Goal: Find contact information: Find contact information

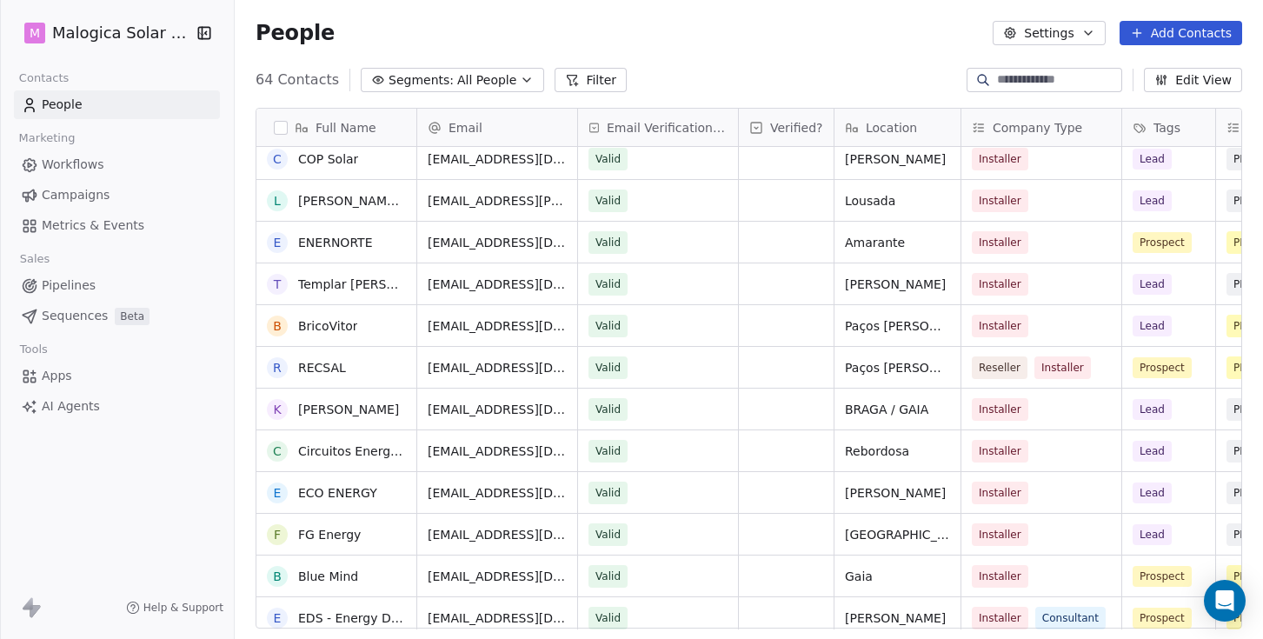
scroll to position [584, 0]
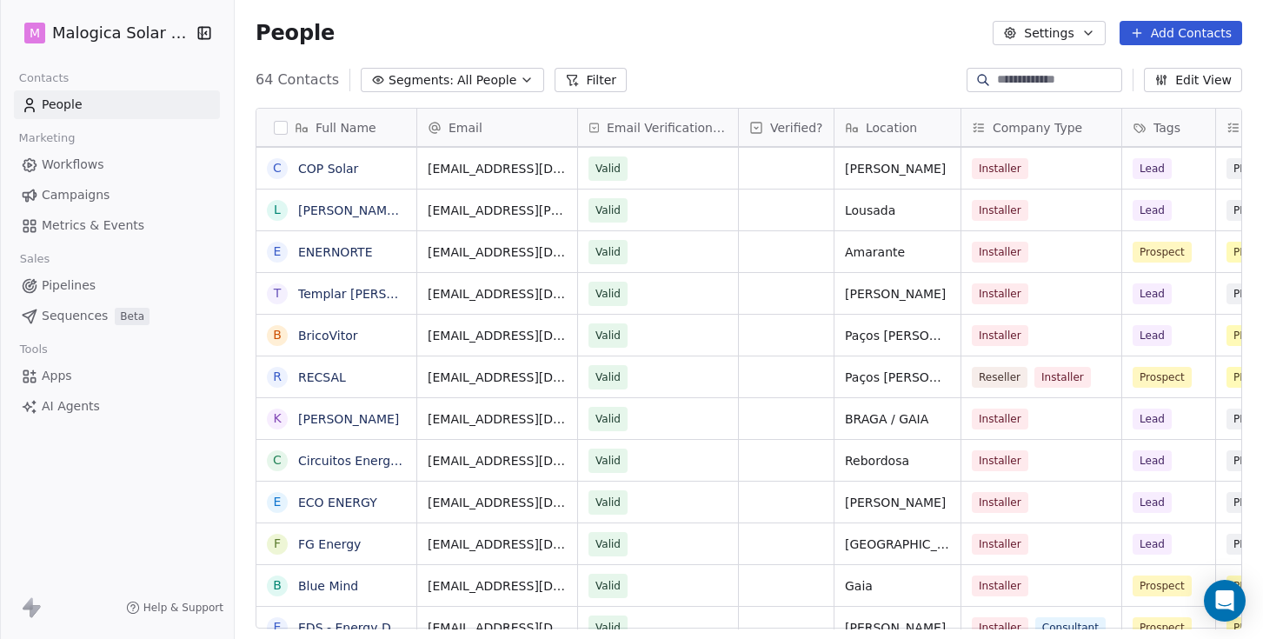
click at [911, 124] on span "Location" at bounding box center [891, 127] width 51 height 17
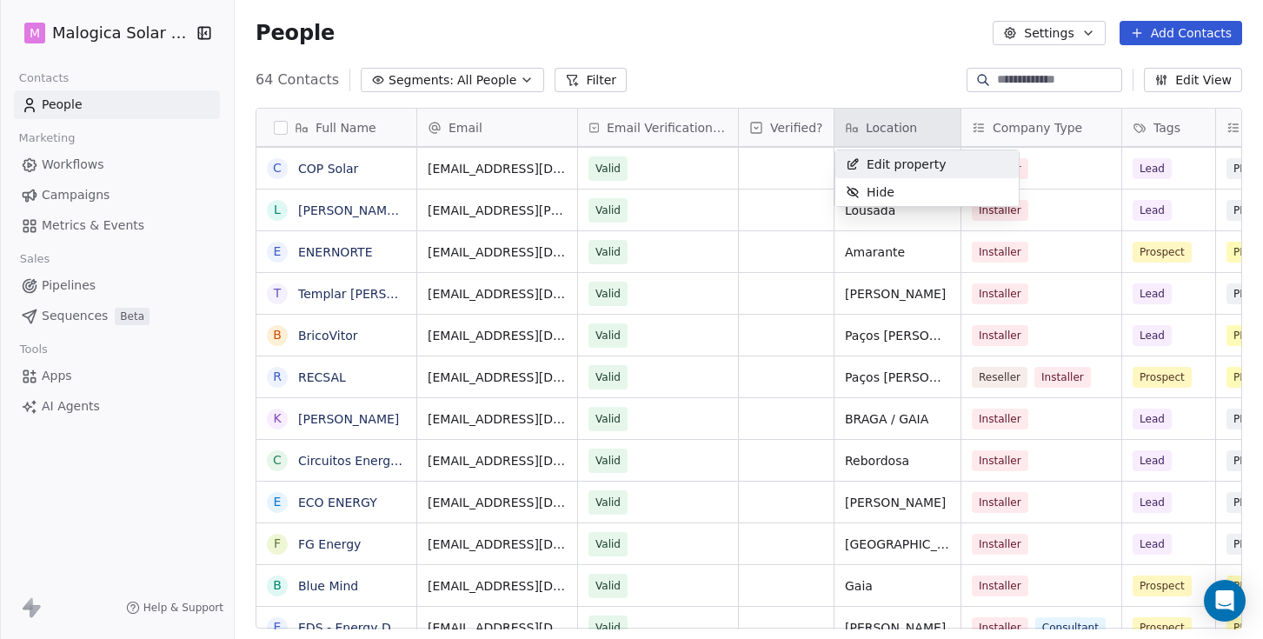
click at [911, 124] on html "M Malogica Solar Lda. Contacts People Marketing Workflows Campaigns Metrics & E…" at bounding box center [631, 319] width 1263 height 639
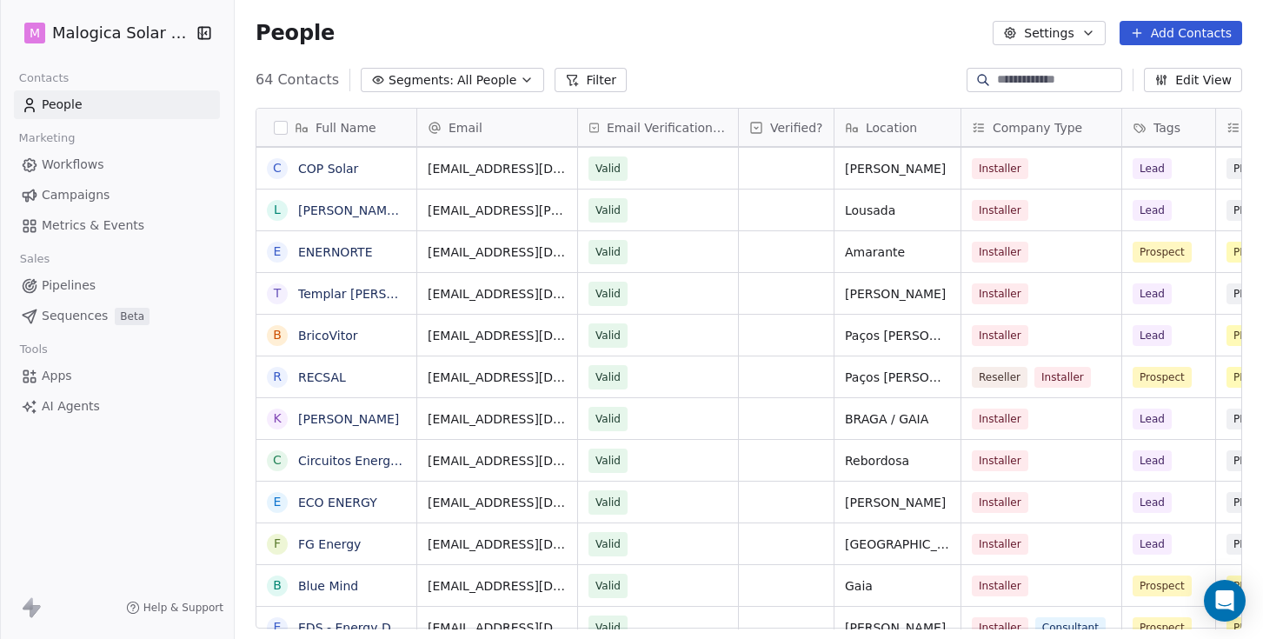
click at [899, 135] on span "Location" at bounding box center [891, 127] width 51 height 17
click at [902, 86] on html "M Malogica Solar Lda. Contacts People Marketing Workflows Campaigns Metrics & E…" at bounding box center [631, 319] width 1263 height 639
click at [902, 86] on div "64 Contacts Segments: All People Filter Edit View" at bounding box center [749, 80] width 1028 height 28
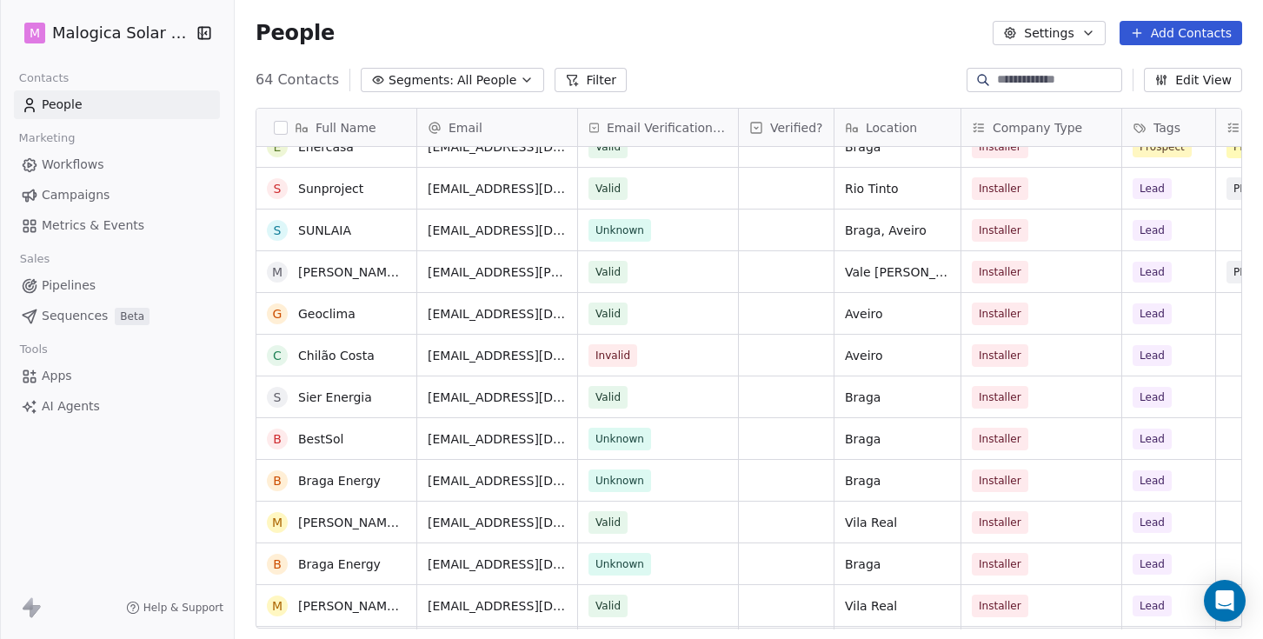
scroll to position [1690, 0]
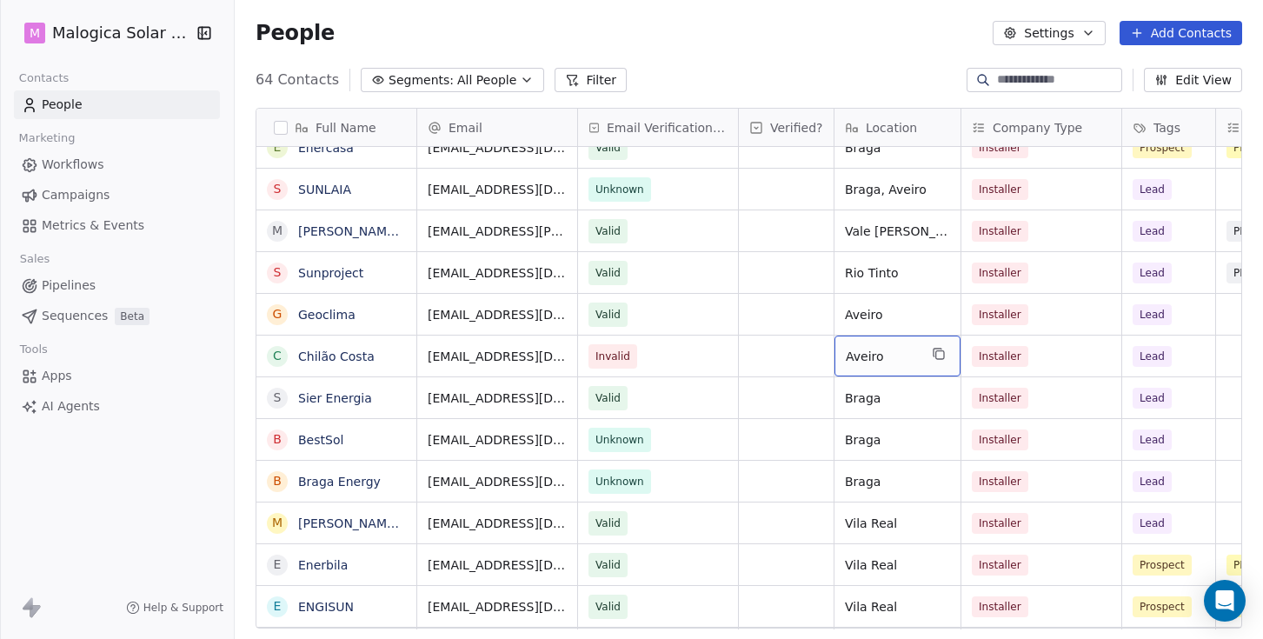
click at [911, 361] on span "Aveiro" at bounding box center [882, 356] width 72 height 17
type textarea "*********"
click at [644, 356] on html "M Malogica Solar Lda. Contacts People Marketing Workflows Campaigns Metrics & E…" at bounding box center [631, 319] width 1263 height 639
click at [506, 355] on html "M Malogica Solar Lda. Contacts People Marketing Workflows Campaigns Metrics & E…" at bounding box center [631, 319] width 1263 height 639
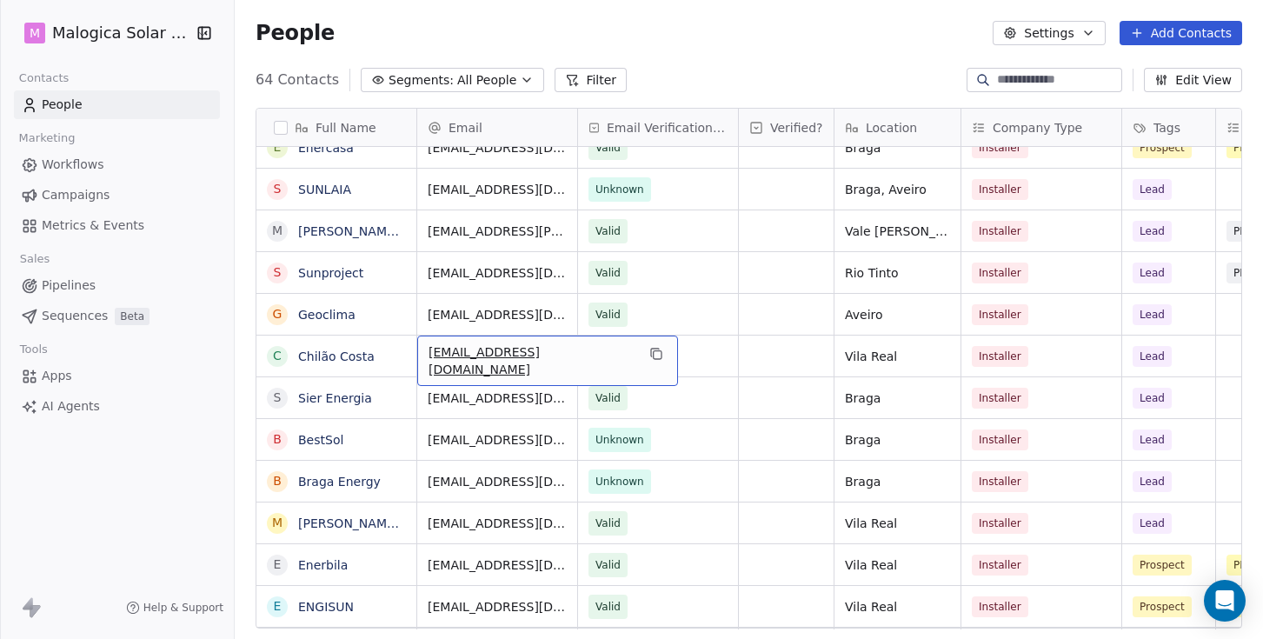
click at [506, 355] on span "[EMAIL_ADDRESS][DOMAIN_NAME]" at bounding box center [531, 360] width 207 height 35
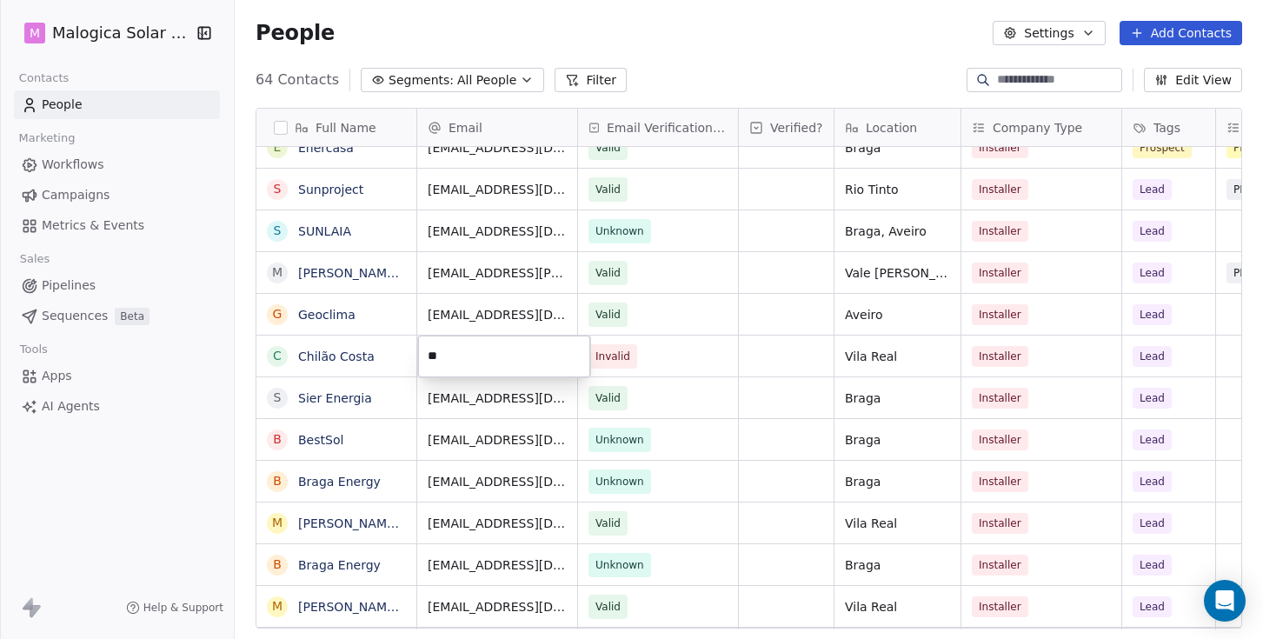
type input "*"
type input "**********"
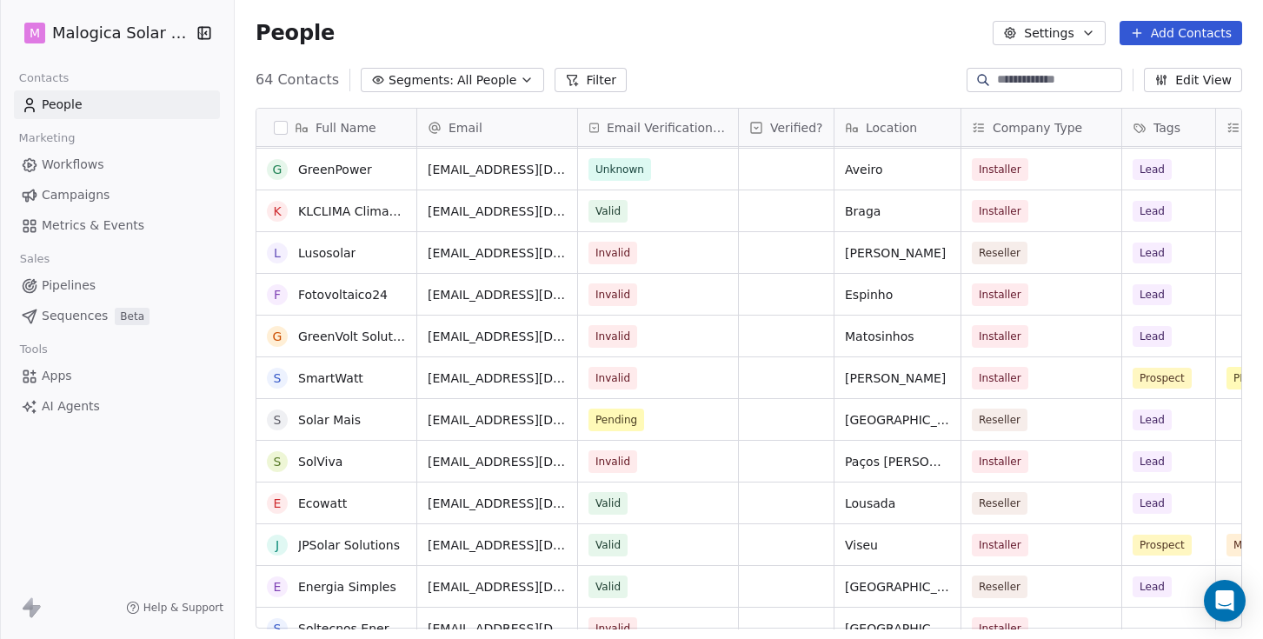
scroll to position [2188, 0]
